Goal: Task Accomplishment & Management: Manage account settings

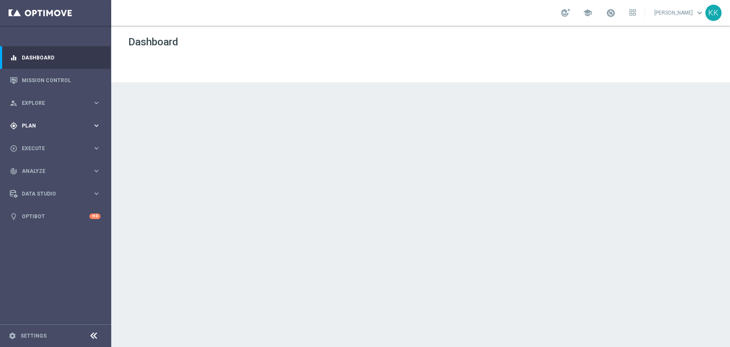
click at [49, 117] on div "gps_fixed Plan keyboard_arrow_right" at bounding box center [55, 125] width 110 height 23
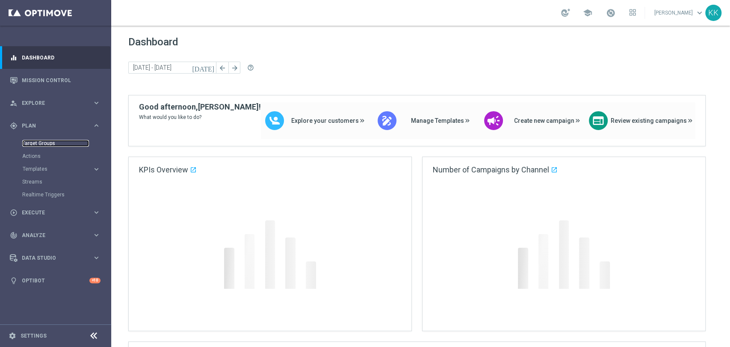
click at [47, 140] on link "Target Groups" at bounding box center [55, 143] width 67 height 7
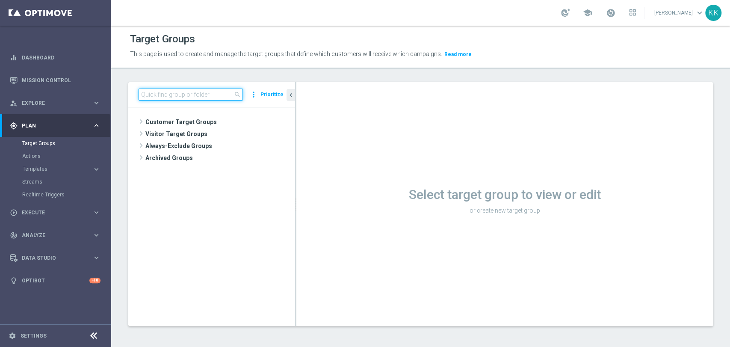
click at [198, 96] on input at bounding box center [191, 95] width 104 height 12
type input "CC_BLACK_LIST"
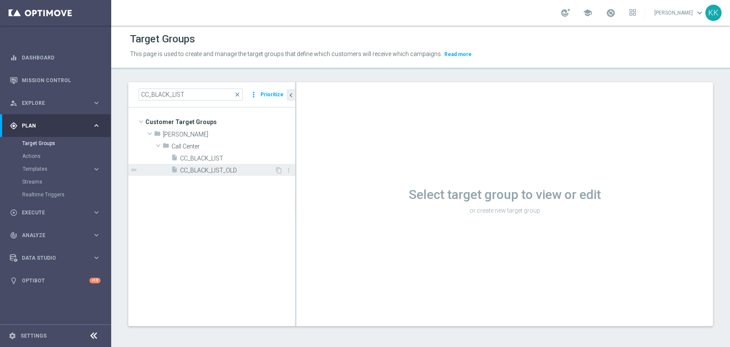
click at [201, 170] on span "CC_BLACK_LIST_OLD" at bounding box center [227, 170] width 95 height 7
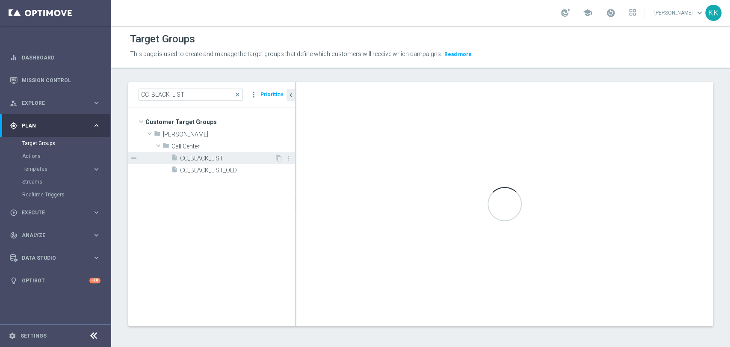
click at [205, 157] on span "CC_BLACK_LIST" at bounding box center [227, 158] width 95 height 7
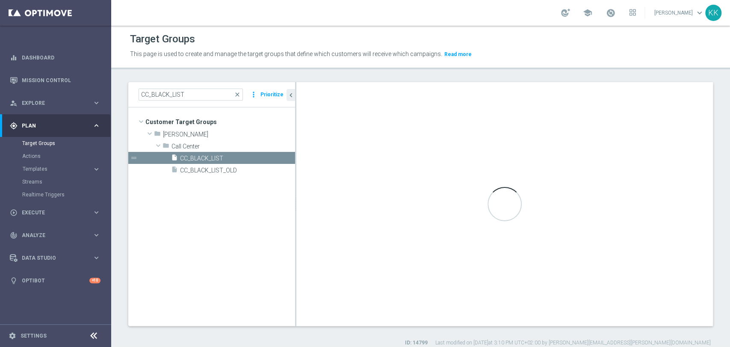
type textarea "1 or 2 or 3 or 4 or 5 or 6 or 7 or 8"
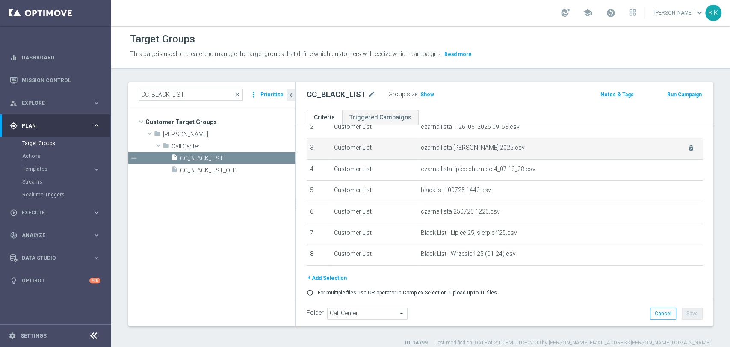
scroll to position [88, 0]
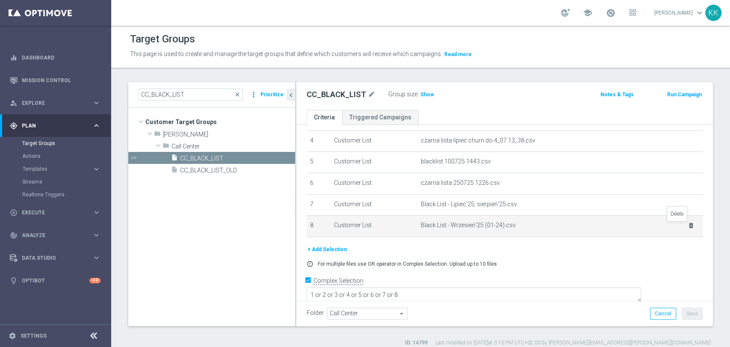
click at [688, 227] on icon "delete_forever" at bounding box center [691, 225] width 7 height 7
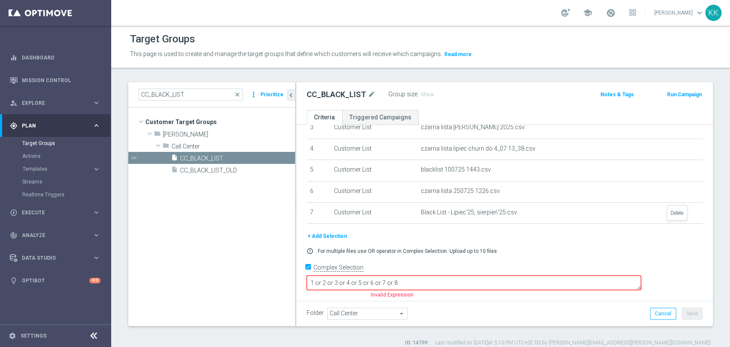
scroll to position [68, 0]
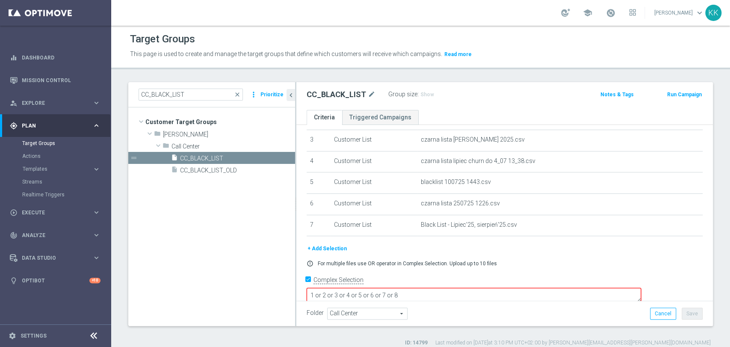
click at [336, 249] on button "+ Add Selection" at bounding box center [327, 248] width 41 height 9
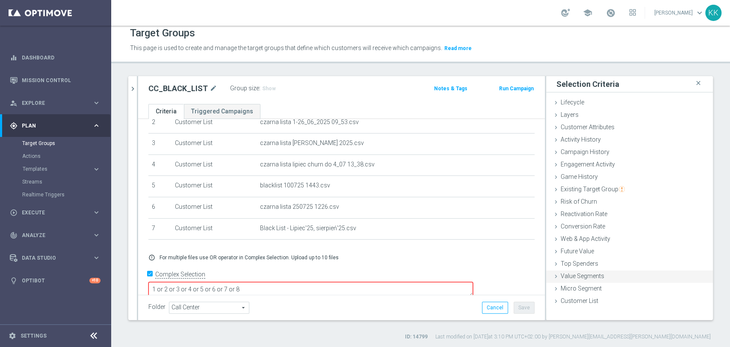
scroll to position [7, 0]
click at [601, 299] on div "Customer List done" at bounding box center [629, 300] width 167 height 13
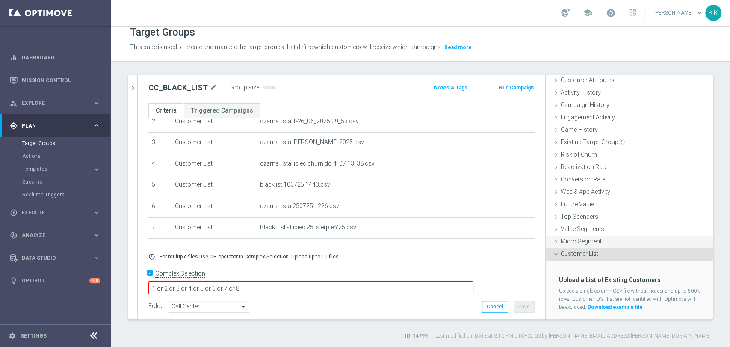
scroll to position [65, 0]
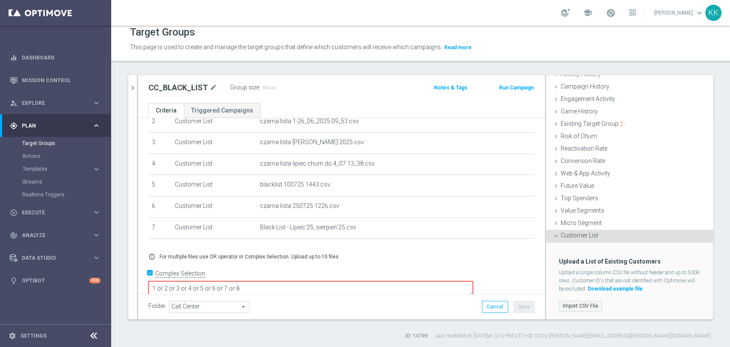
click at [575, 306] on label "Import CSV File" at bounding box center [580, 306] width 43 height 11
click at [0, 0] on input "Import CSV File" at bounding box center [0, 0] width 0 height 0
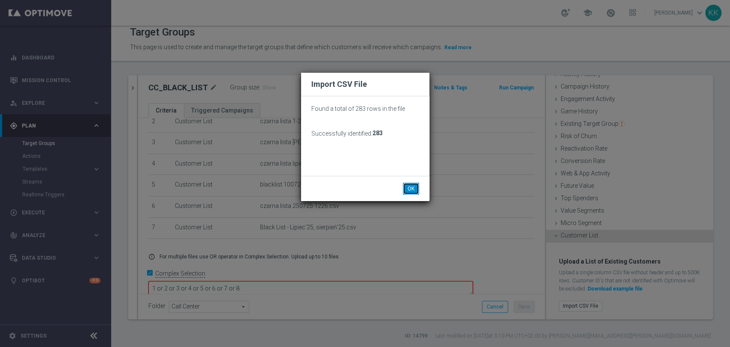
click at [414, 186] on button "OK" at bounding box center [411, 189] width 16 height 12
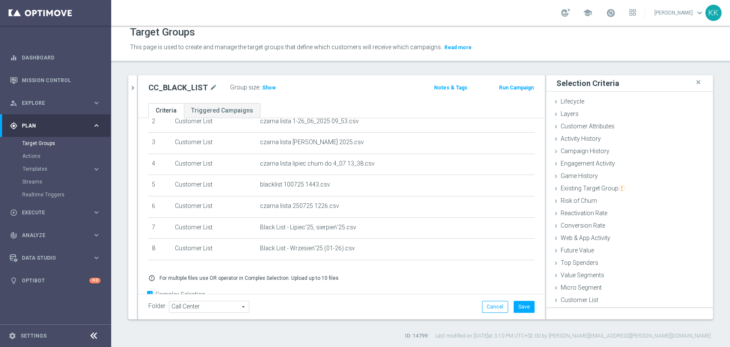
scroll to position [0, 0]
click at [517, 306] on button "Save" at bounding box center [524, 307] width 21 height 12
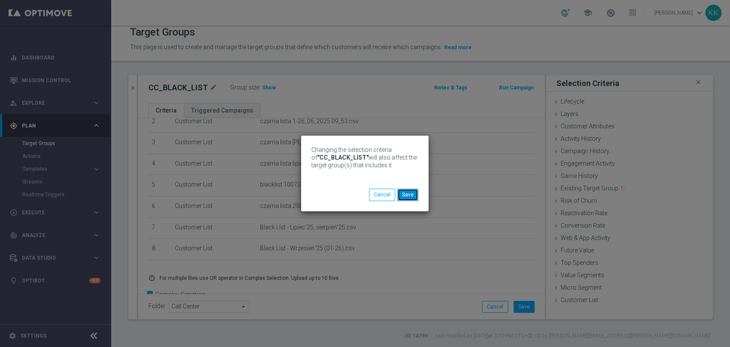
click at [410, 196] on button "Save" at bounding box center [407, 195] width 21 height 12
